Goal: Task Accomplishment & Management: Manage account settings

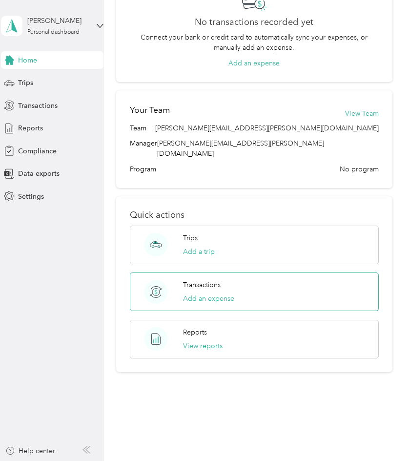
scroll to position [246, 0]
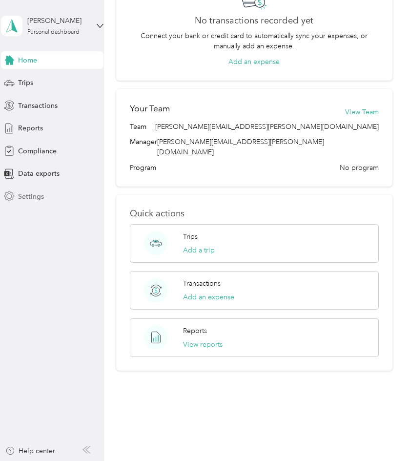
click at [28, 195] on span "Settings" at bounding box center [31, 196] width 26 height 10
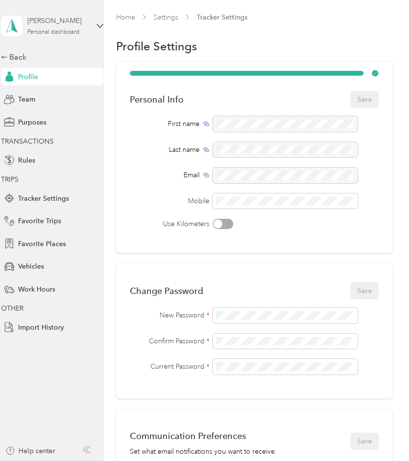
click at [43, 20] on div "[PERSON_NAME]" at bounding box center [57, 21] width 61 height 10
